Goal: Transaction & Acquisition: Purchase product/service

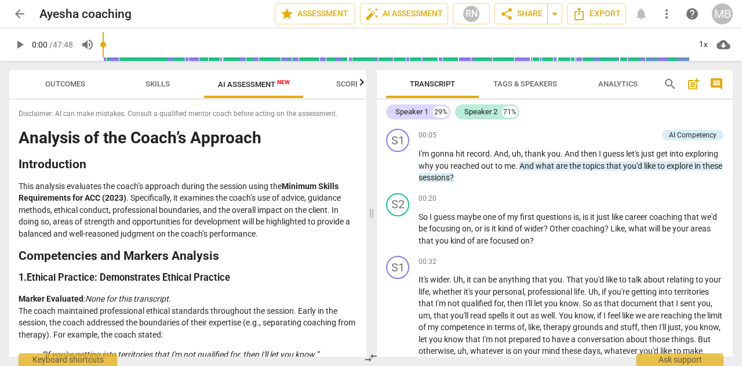
scroll to position [988, 0]
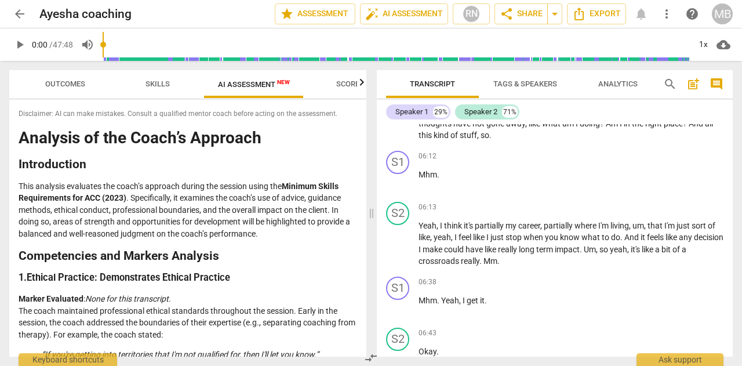
click at [22, 13] on span "arrow_back" at bounding box center [20, 14] width 14 height 14
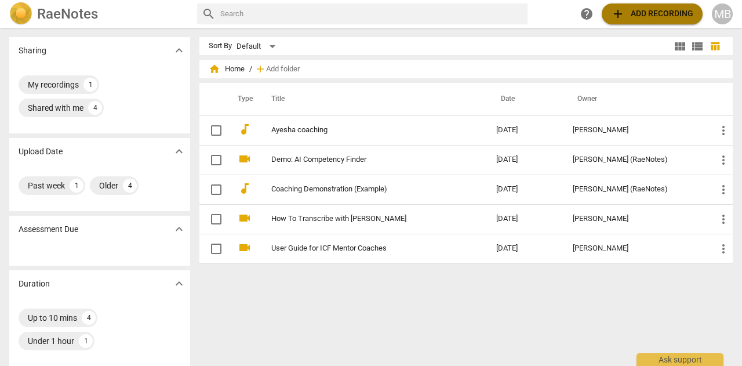
click at [633, 14] on span "add Add recording" at bounding box center [652, 14] width 82 height 14
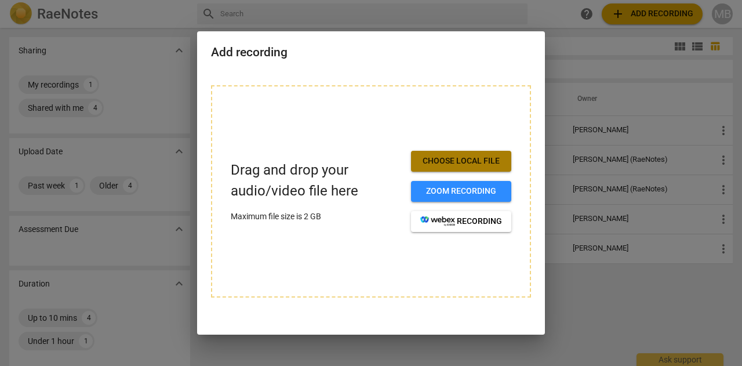
click at [471, 158] on span "Choose local file" at bounding box center [461, 161] width 82 height 12
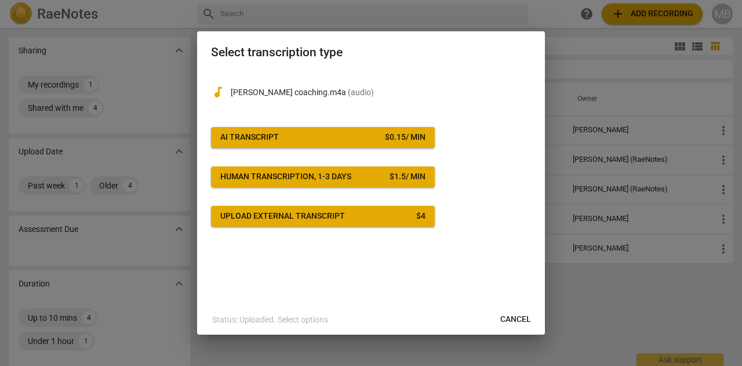
click at [365, 133] on span "AI Transcript $ 0.15 / min" at bounding box center [322, 138] width 205 height 12
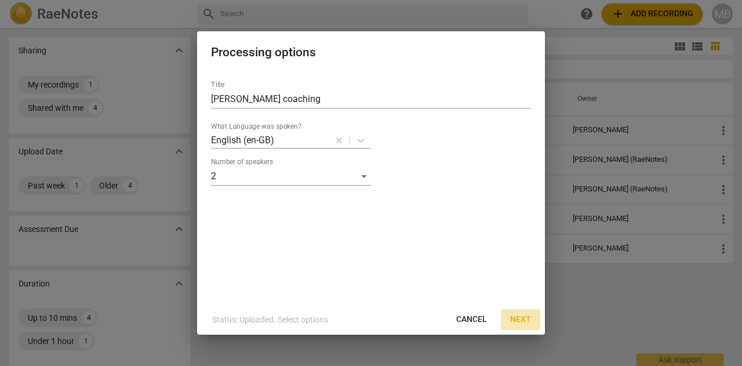
click at [520, 319] on span "Next" at bounding box center [520, 320] width 21 height 12
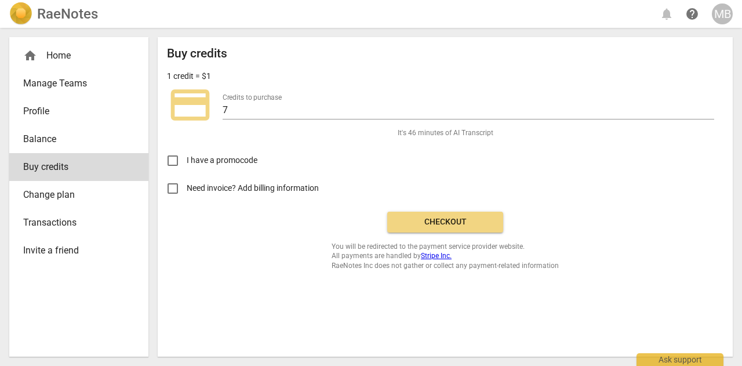
click at [436, 217] on span "Checkout" at bounding box center [445, 222] width 97 height 12
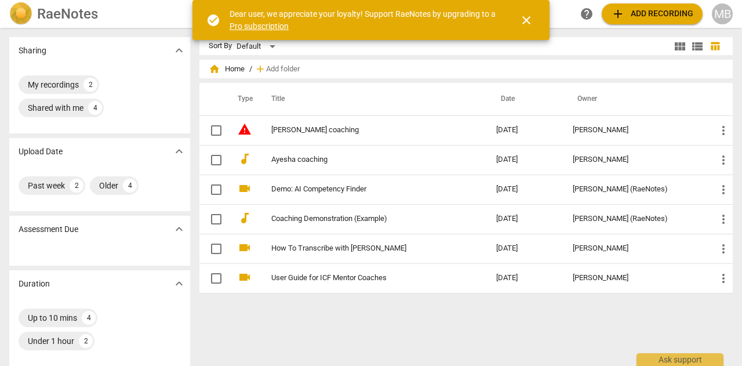
click at [258, 24] on link "Pro subscription" at bounding box center [259, 25] width 59 height 9
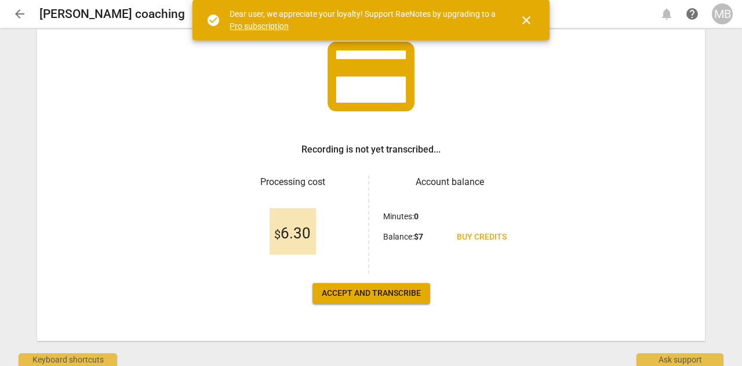
scroll to position [91, 0]
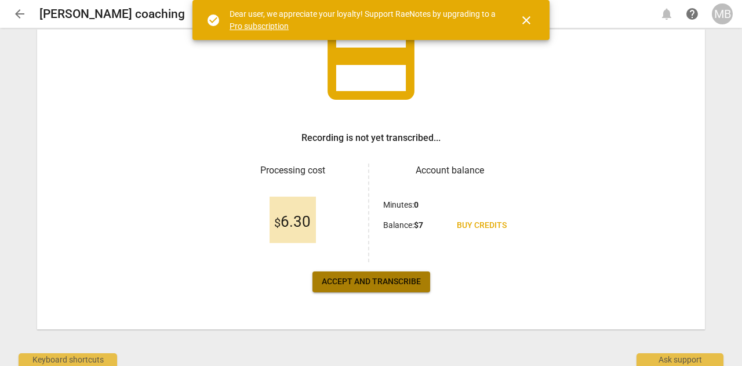
click at [363, 282] on span "Accept and transcribe" at bounding box center [371, 282] width 99 height 12
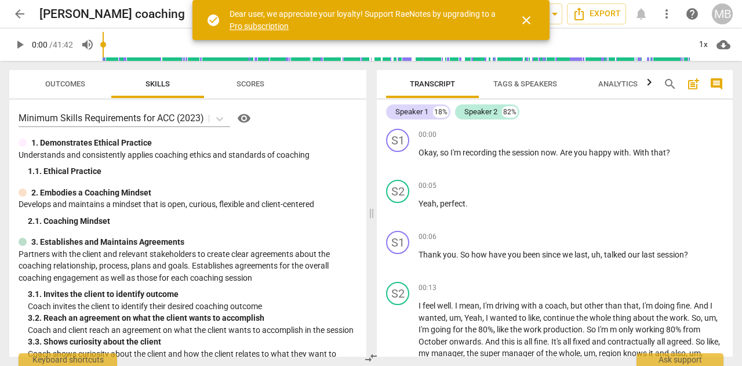
click at [520, 19] on span "close" at bounding box center [527, 20] width 14 height 14
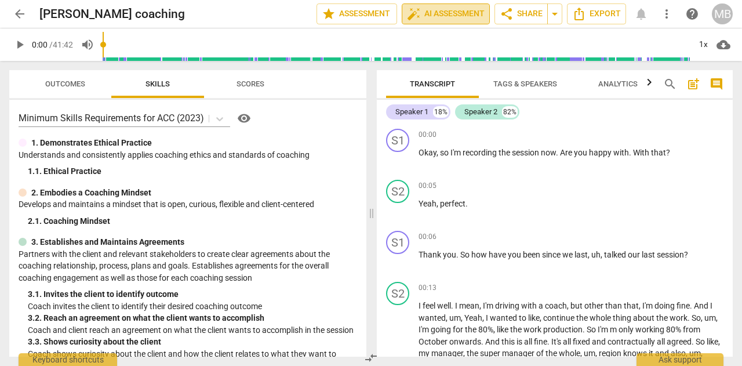
click at [446, 16] on span "auto_fix_high AI Assessment" at bounding box center [446, 14] width 78 height 14
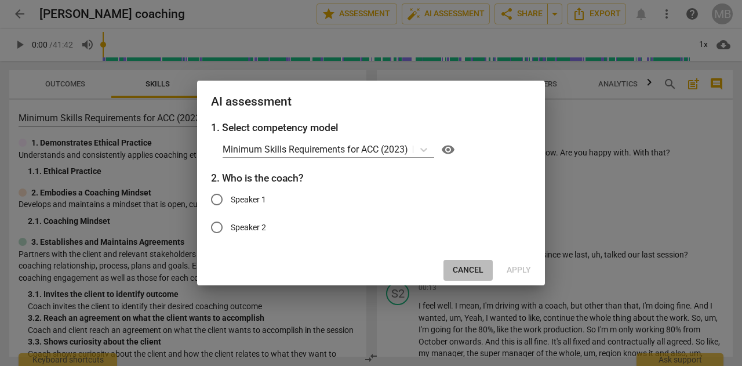
click at [466, 273] on span "Cancel" at bounding box center [468, 270] width 31 height 12
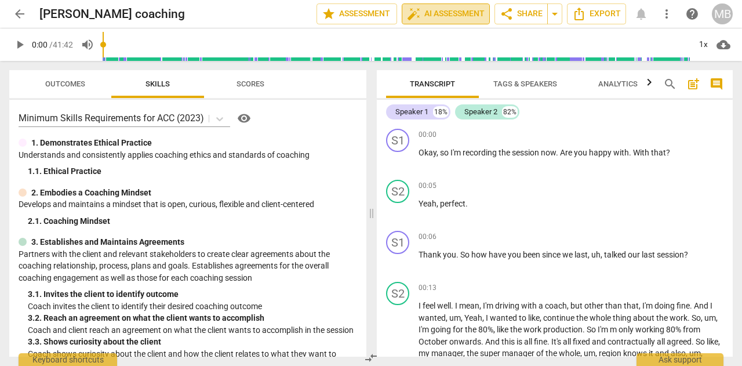
click at [441, 16] on span "auto_fix_high AI Assessment" at bounding box center [446, 14] width 78 height 14
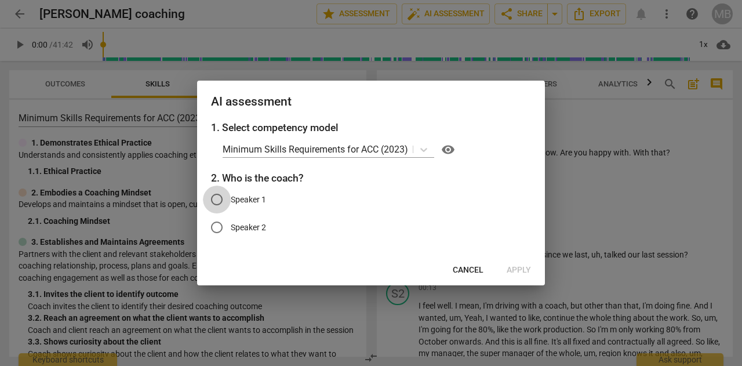
click at [216, 194] on input "Speaker 1" at bounding box center [217, 200] width 28 height 28
radio input "true"
click at [524, 271] on span "Apply" at bounding box center [519, 270] width 24 height 12
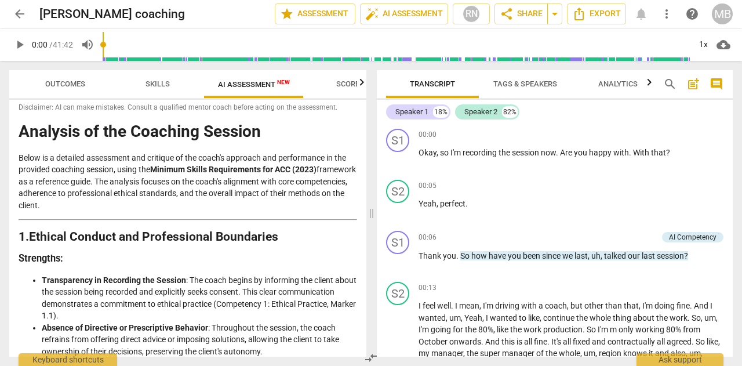
scroll to position [10, 0]
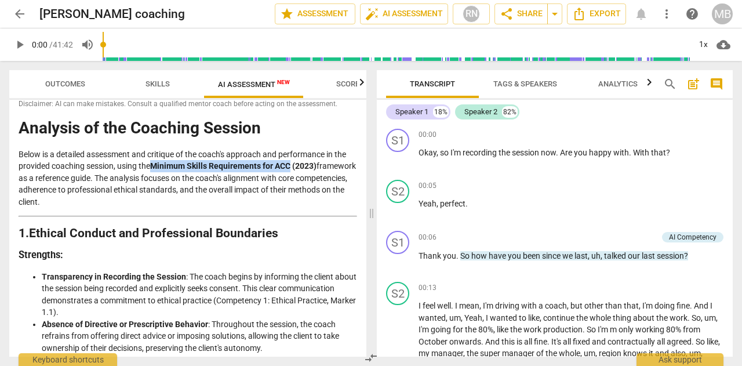
drag, startPoint x: 154, startPoint y: 166, endPoint x: 294, endPoint y: 161, distance: 139.8
click at [294, 161] on strong "Minimum Skills Requirements for ACC (2023)" at bounding box center [233, 165] width 166 height 9
copy strong "Minimum Skills Requirements for ACC"
click at [117, 170] on p "Below is a detailed assessment and critique of the coach's approach and perform…" at bounding box center [188, 178] width 339 height 60
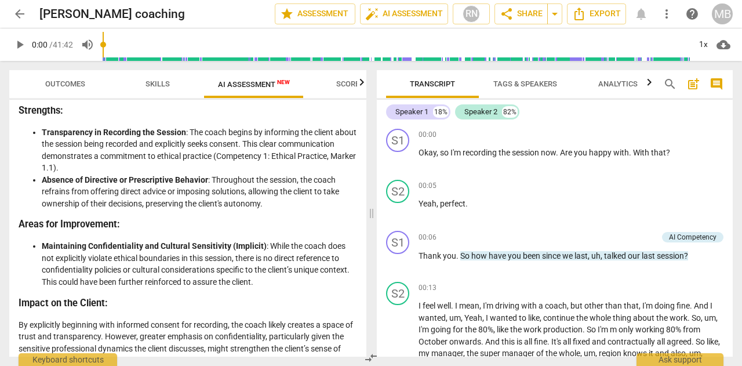
scroll to position [0, 0]
